Goal: Information Seeking & Learning: Check status

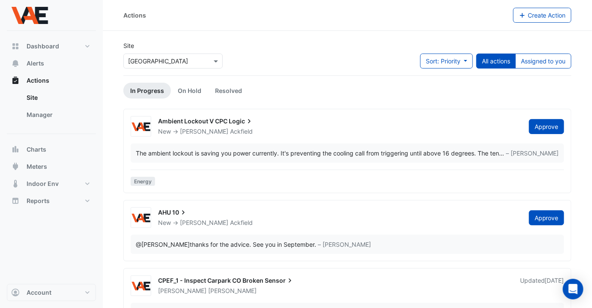
click at [169, 60] on input "text" at bounding box center [164, 61] width 73 height 9
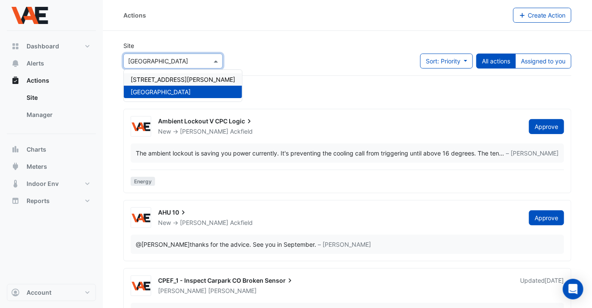
click at [168, 77] on span "[STREET_ADDRESS][PERSON_NAME]" at bounding box center [183, 79] width 104 height 7
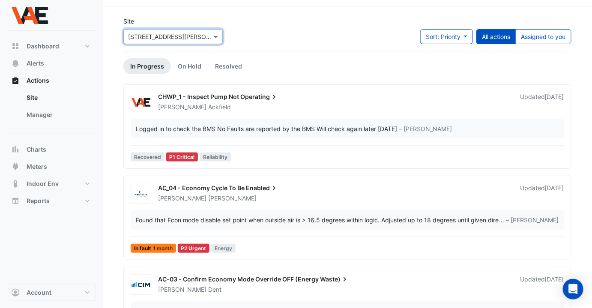
scroll to position [26, 0]
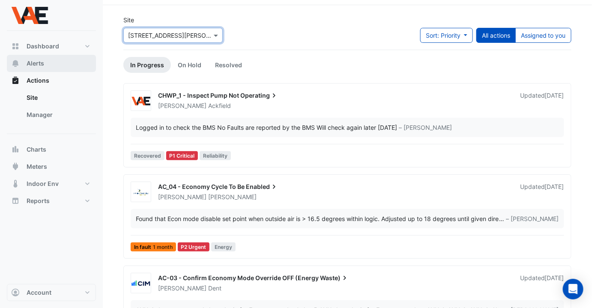
click at [33, 58] on button "Alerts" at bounding box center [51, 63] width 89 height 17
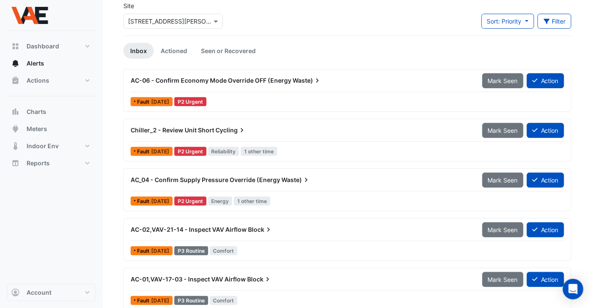
scroll to position [40, 0]
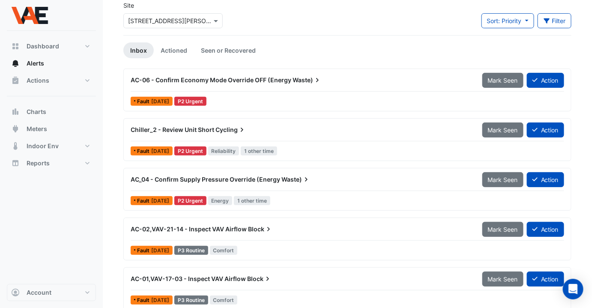
click at [214, 80] on span "AC-06 - Confirm Economy Mode Override OFF (Energy" at bounding box center [211, 79] width 161 height 7
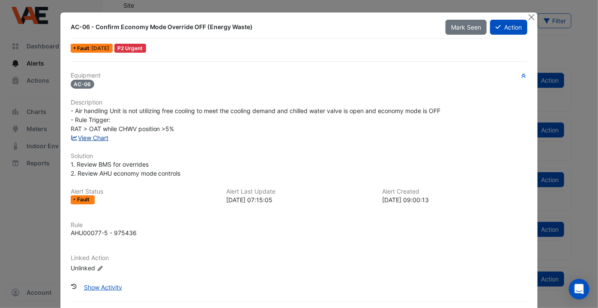
click at [93, 136] on link "View Chart" at bounding box center [90, 137] width 38 height 7
click at [530, 17] on button "Close" at bounding box center [531, 16] width 9 height 9
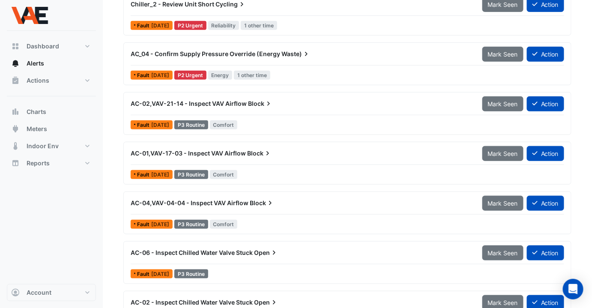
scroll to position [180, 0]
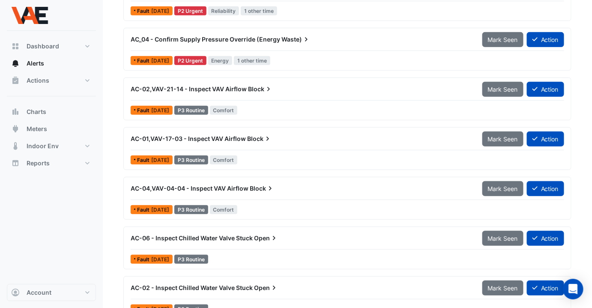
click at [216, 234] on span "AC-06 - Inspect Chilled Water Valve Stuck" at bounding box center [192, 237] width 122 height 7
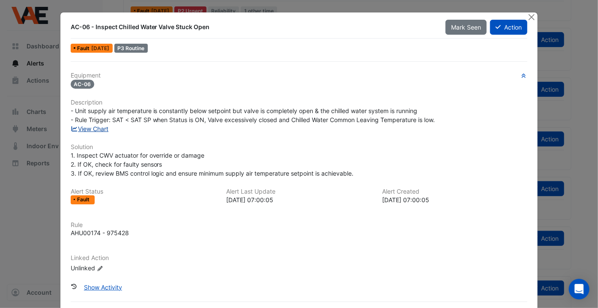
click at [97, 128] on link "View Chart" at bounding box center [90, 128] width 38 height 7
click at [527, 15] on button "Close" at bounding box center [531, 16] width 9 height 9
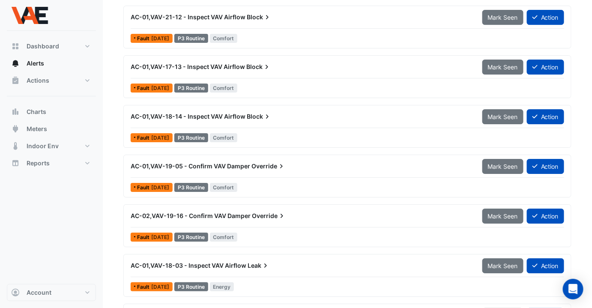
scroll to position [942, 0]
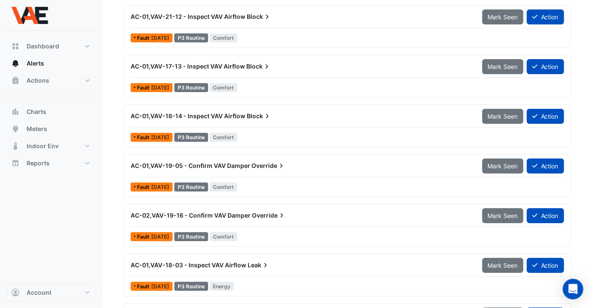
click at [257, 164] on span "Override" at bounding box center [268, 165] width 34 height 9
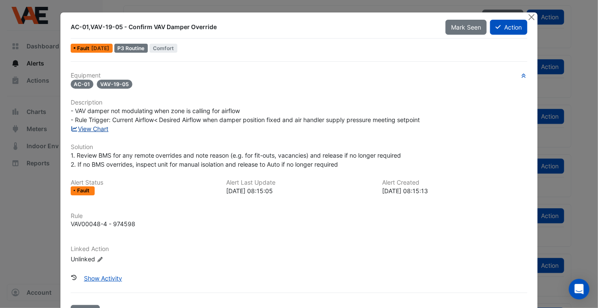
click at [89, 125] on link "View Chart" at bounding box center [90, 128] width 38 height 7
click at [527, 17] on button "Close" at bounding box center [531, 16] width 9 height 9
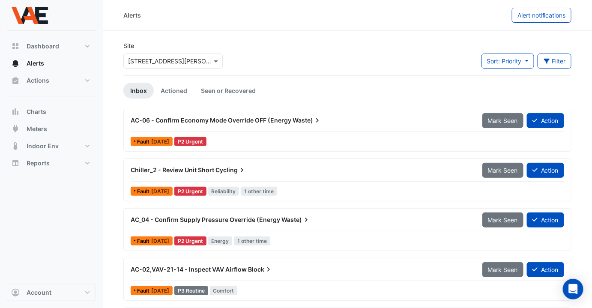
click at [171, 166] on span "Chiller_2 - Review Unit Short" at bounding box center [173, 169] width 84 height 7
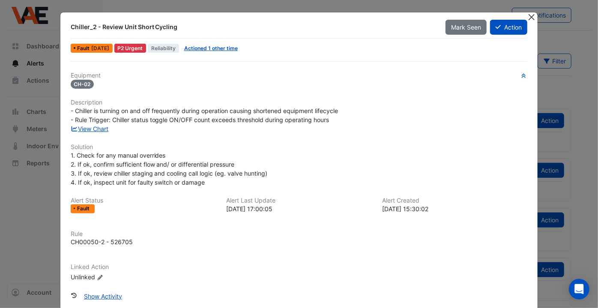
click at [527, 18] on button "Close" at bounding box center [531, 16] width 9 height 9
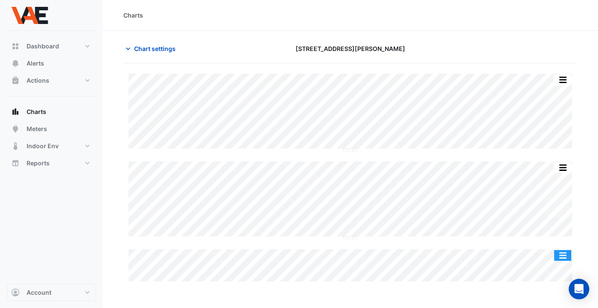
click at [565, 255] on button "button" at bounding box center [562, 255] width 17 height 11
click at [526, 87] on div "Split by Equip Split All Split None Print Save as JPEG Save as PNG Pivot Data T…" at bounding box center [350, 178] width 454 height 208
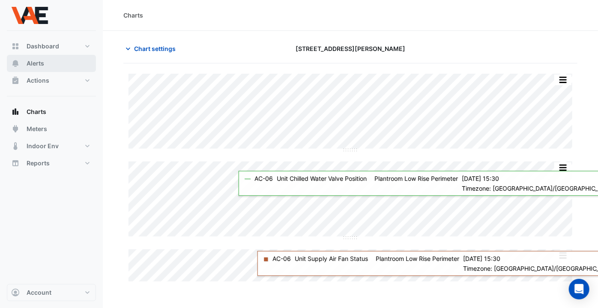
click at [39, 63] on span "Alerts" at bounding box center [36, 63] width 18 height 9
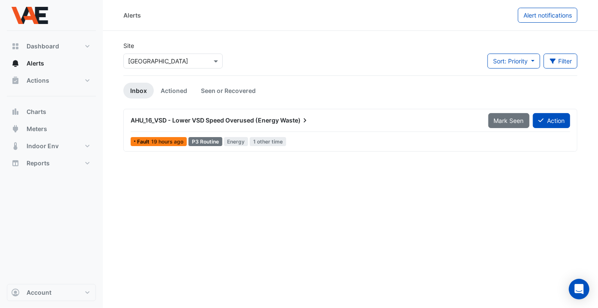
click at [146, 66] on div "Select a Site × MacArthur Central Shopping Centre" at bounding box center [172, 61] width 99 height 15
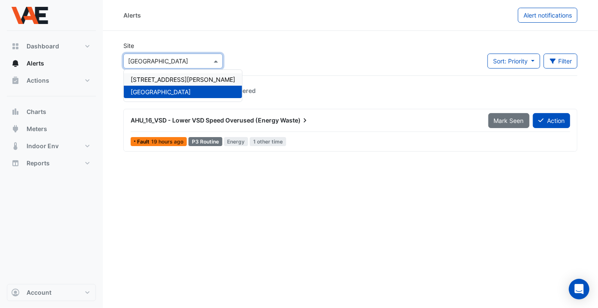
click at [153, 79] on span "[STREET_ADDRESS][PERSON_NAME]" at bounding box center [183, 79] width 104 height 7
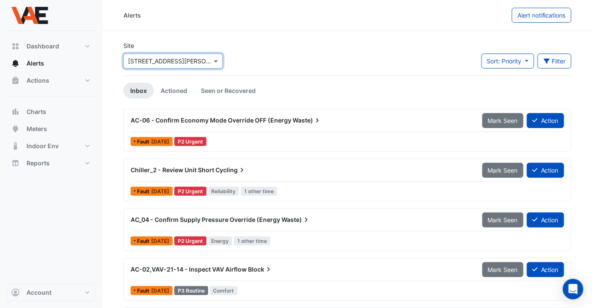
click at [230, 167] on span "Cycling" at bounding box center [230, 170] width 31 height 9
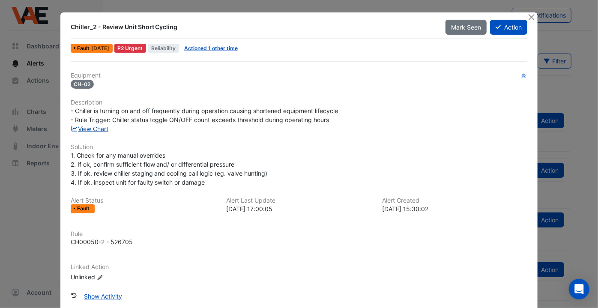
click at [103, 126] on link "View Chart" at bounding box center [90, 128] width 38 height 7
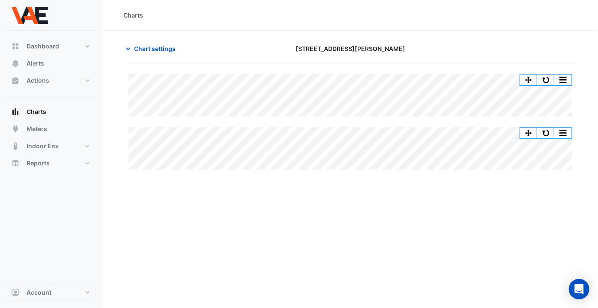
click at [338, 199] on div "Charts Chart settings [STREET_ADDRESS][PERSON_NAME] Split All Split None Print …" at bounding box center [350, 154] width 495 height 308
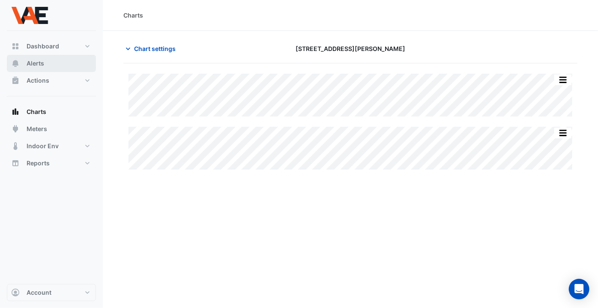
click at [51, 61] on button "Alerts" at bounding box center [51, 63] width 89 height 17
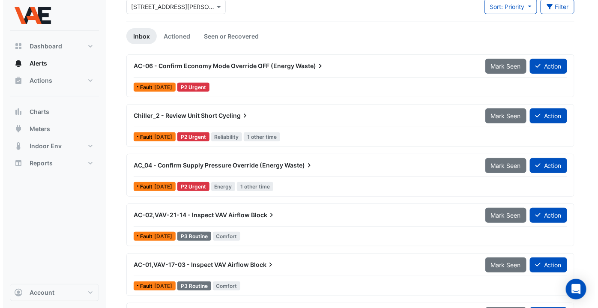
scroll to position [126, 0]
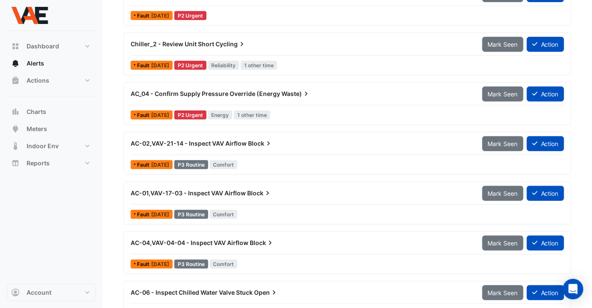
click at [218, 95] on span "AC_04 - Confirm Supply Pressure Override (Energy" at bounding box center [205, 93] width 149 height 7
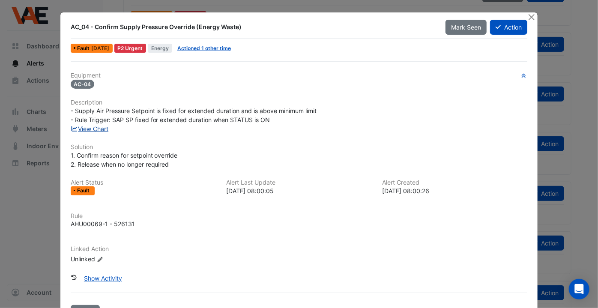
click at [98, 126] on link "View Chart" at bounding box center [90, 128] width 38 height 7
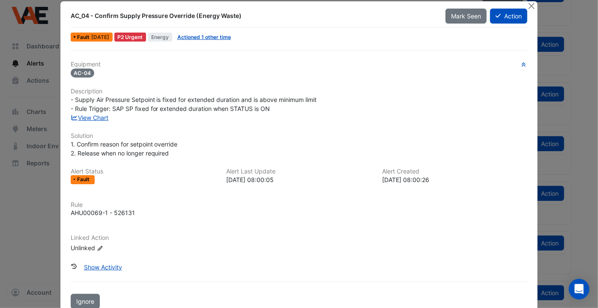
scroll to position [10, 0]
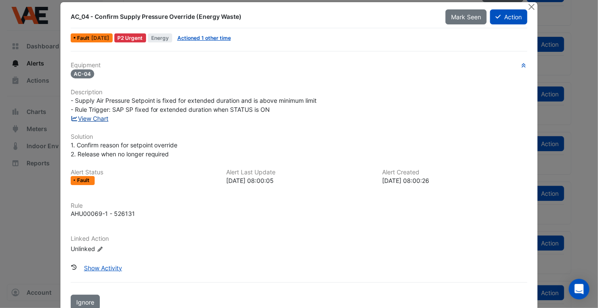
click at [95, 116] on link "View Chart" at bounding box center [90, 118] width 38 height 7
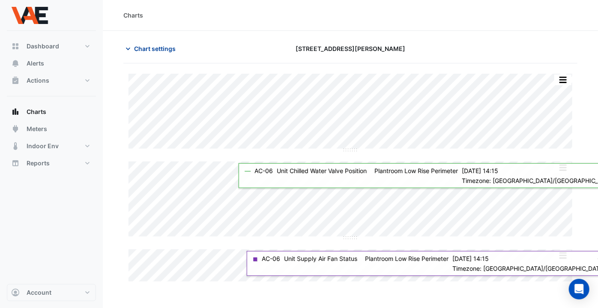
click at [132, 46] on button "Chart settings" at bounding box center [152, 48] width 58 height 15
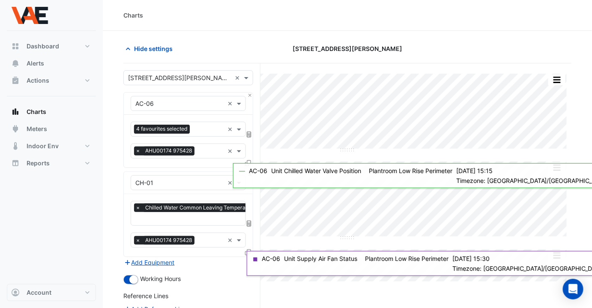
click at [226, 47] on div "Hide settings" at bounding box center [194, 48] width 153 height 15
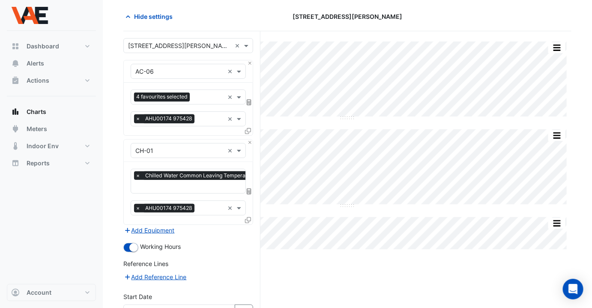
scroll to position [34, 0]
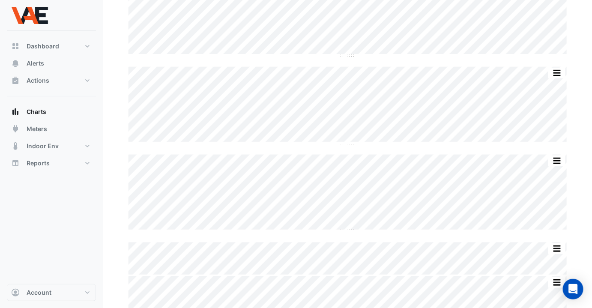
scroll to position [96, 0]
click at [333, 230] on div "Split by Equip Split All Split None Print Save as JPEG Save as PNG Pivot Data T…" at bounding box center [347, 192] width 438 height 78
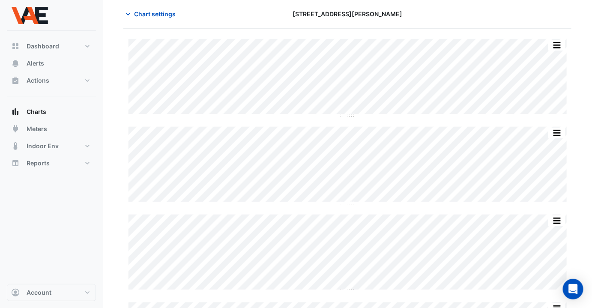
scroll to position [0, 0]
